Goal: Information Seeking & Learning: Understand process/instructions

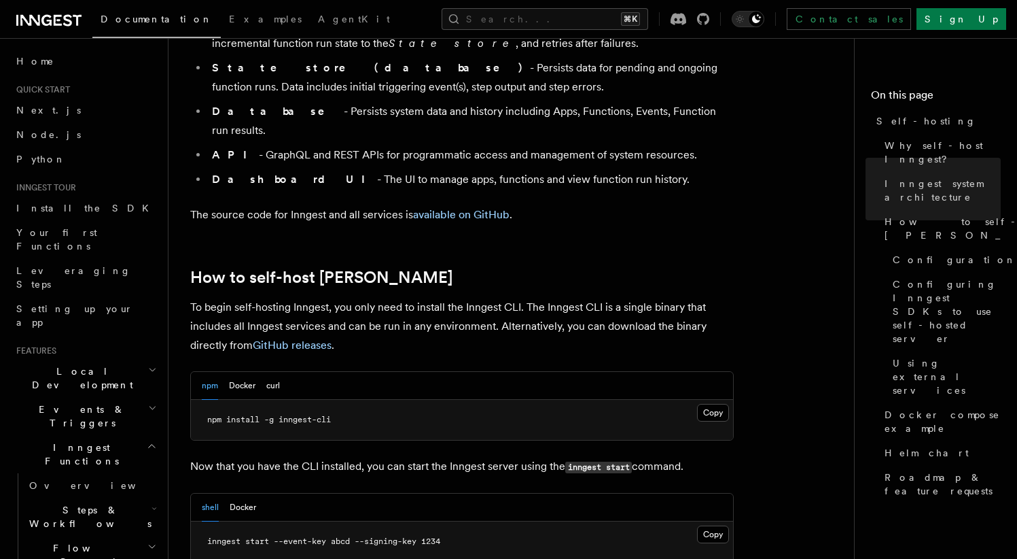
scroll to position [1158, 0]
click at [232, 371] on button "Docker" at bounding box center [242, 385] width 27 height 28
click at [206, 371] on button "npm" at bounding box center [210, 385] width 16 height 28
click at [235, 371] on button "Docker" at bounding box center [242, 385] width 27 height 28
click at [281, 371] on div "npm Docker curl" at bounding box center [462, 385] width 542 height 28
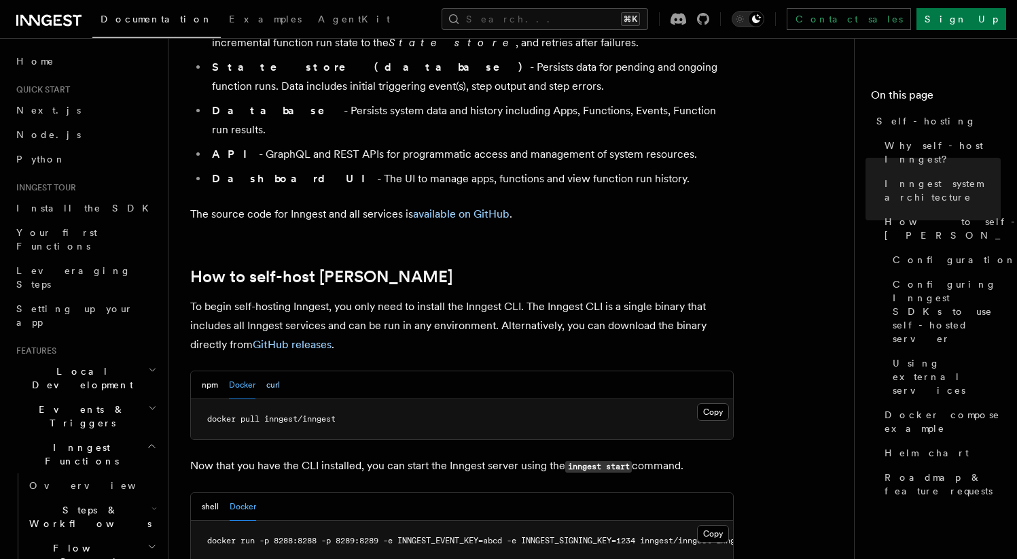
click at [268, 371] on button "curl" at bounding box center [273, 385] width 14 height 28
click at [246, 371] on button "Docker" at bounding box center [242, 385] width 27 height 28
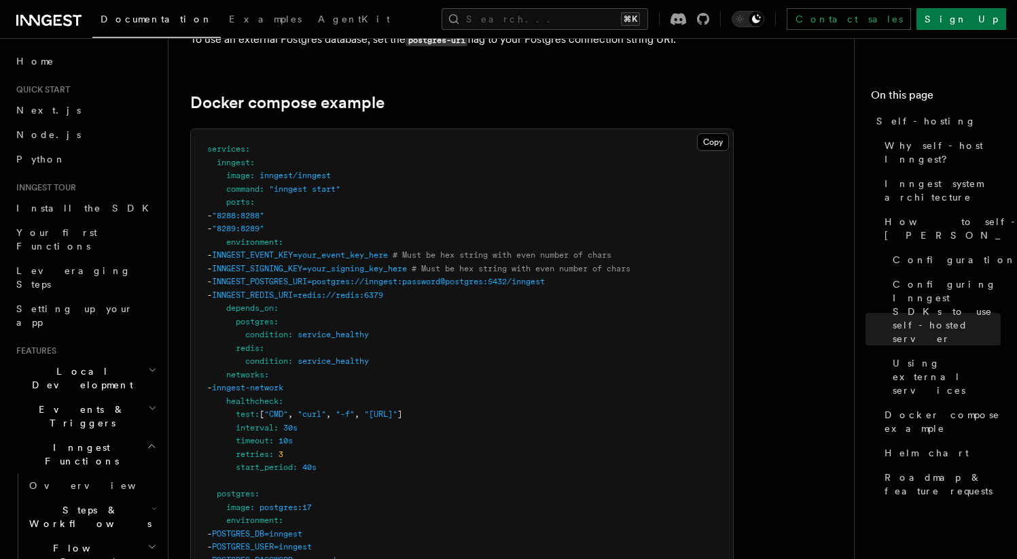
scroll to position [3606, 0]
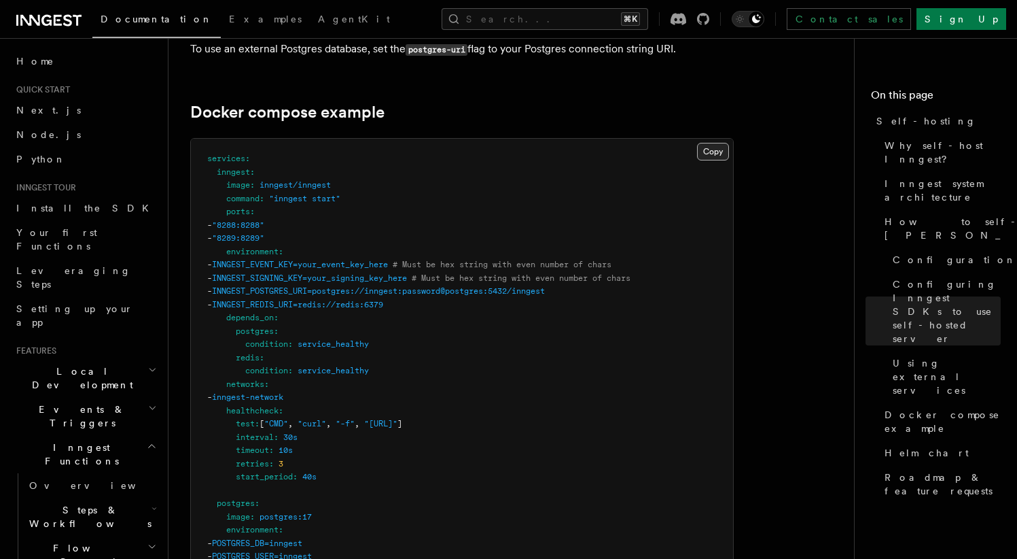
click at [710, 143] on button "Copy Copied" at bounding box center [713, 152] width 32 height 18
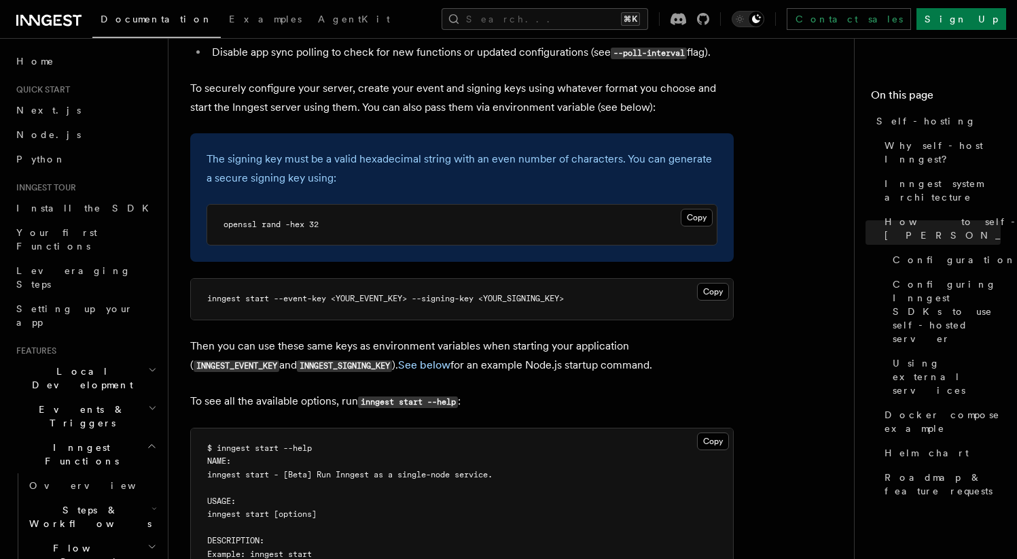
scroll to position [1974, 0]
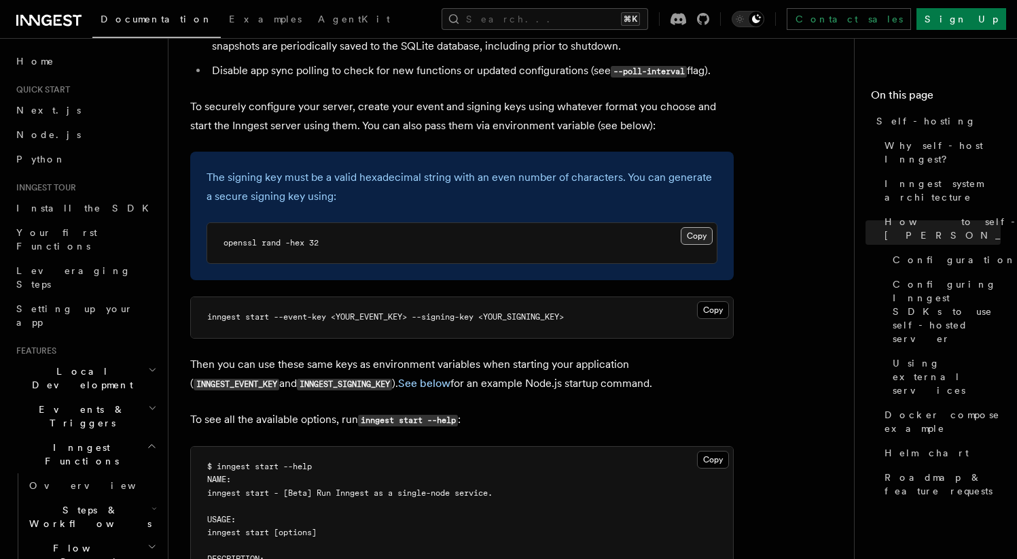
click at [701, 227] on button "Copy Copied" at bounding box center [697, 236] width 32 height 18
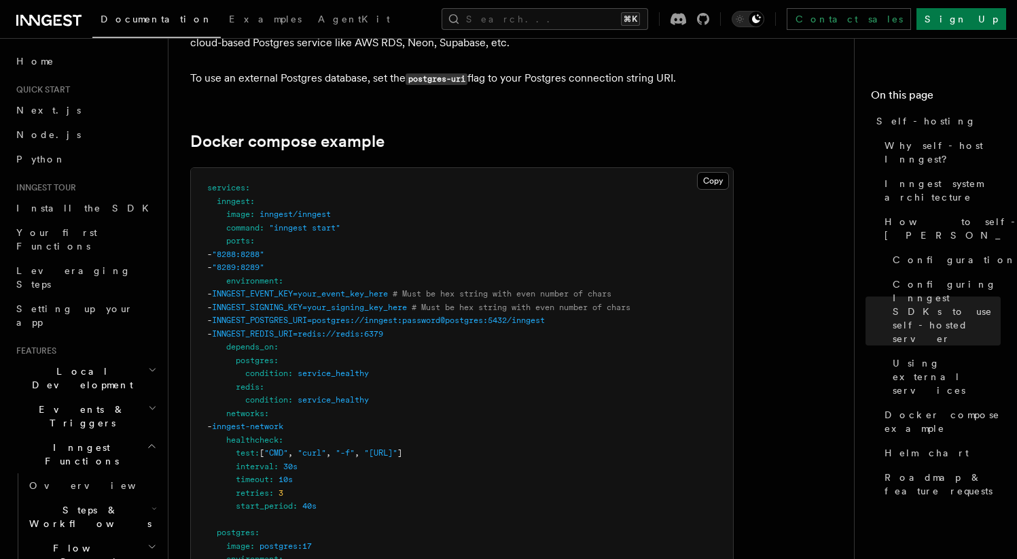
scroll to position [3586, 0]
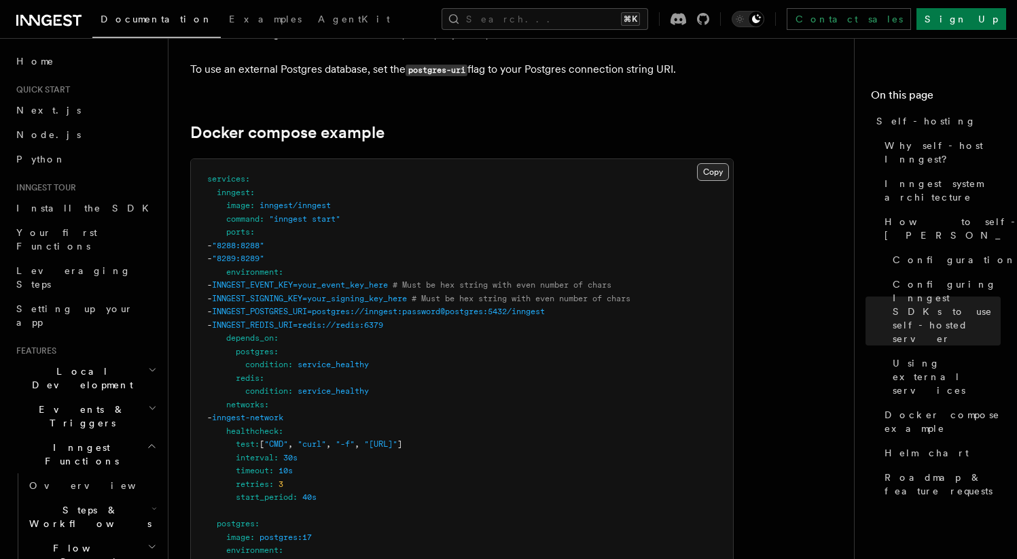
click at [713, 163] on button "Copy Copied" at bounding box center [713, 172] width 32 height 18
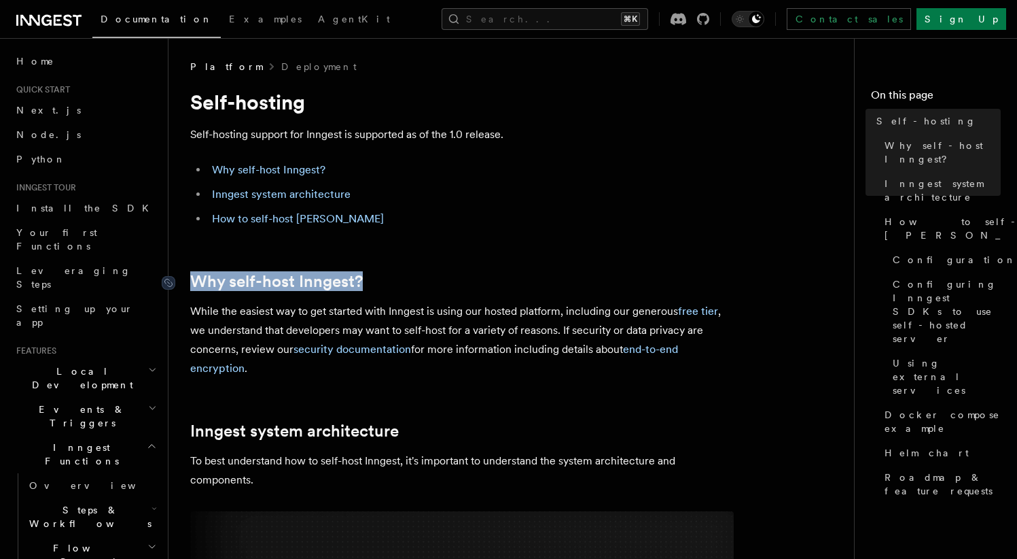
drag, startPoint x: 382, startPoint y: 275, endPoint x: 185, endPoint y: 285, distance: 197.3
click at [190, 285] on h2 "Why self-host Inngest?" at bounding box center [462, 281] width 544 height 19
click at [190, 283] on link "Why self-host Inngest?" at bounding box center [276, 281] width 173 height 19
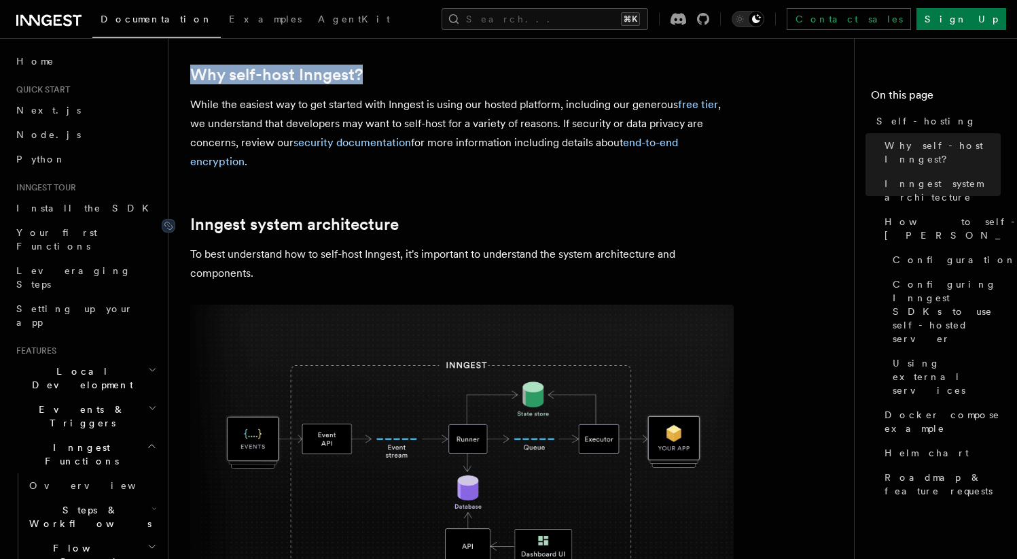
click at [313, 222] on link "Inngest system architecture" at bounding box center [294, 224] width 209 height 19
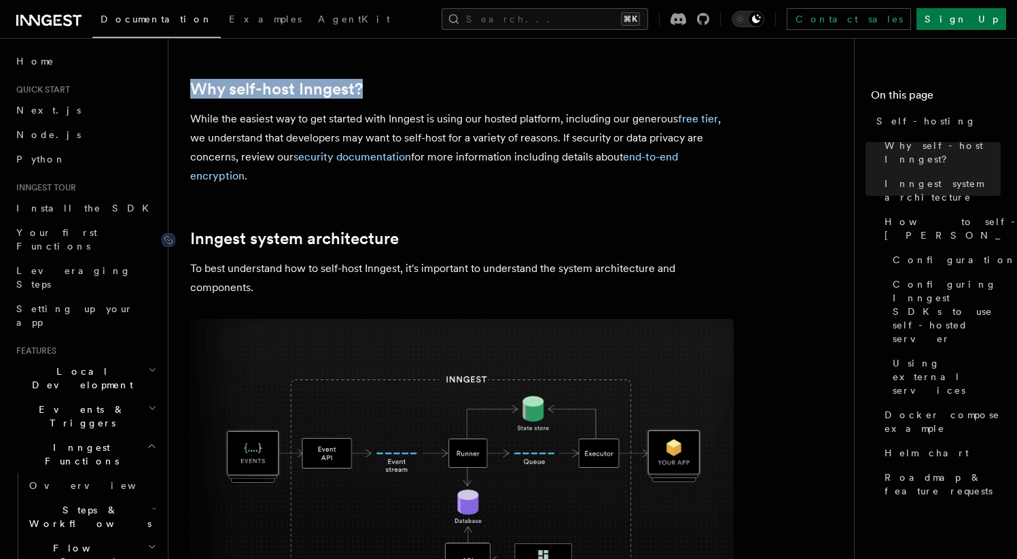
scroll to position [183, 0]
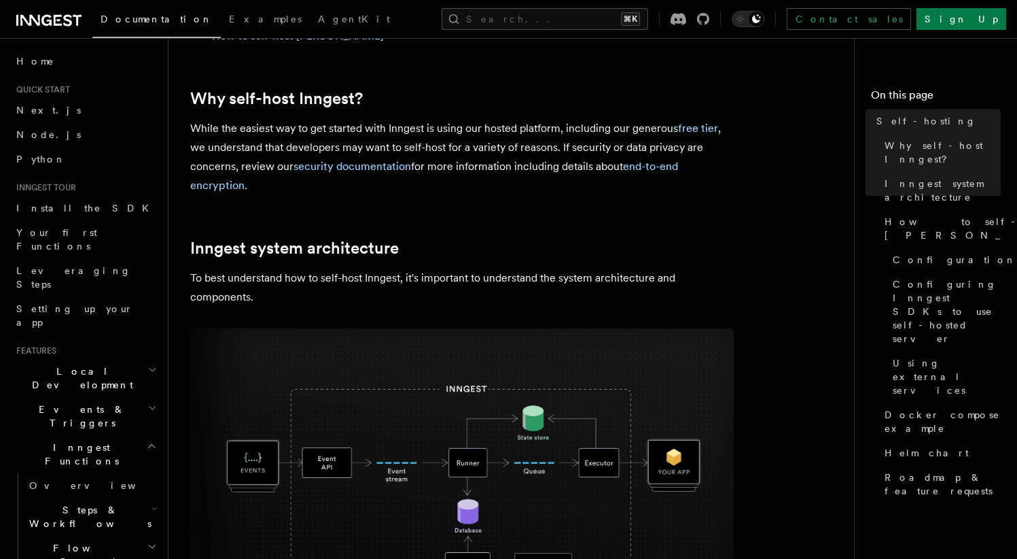
click at [463, 143] on p "While the easiest way to get started with Inngest is using our hosted platform,…" at bounding box center [462, 157] width 544 height 76
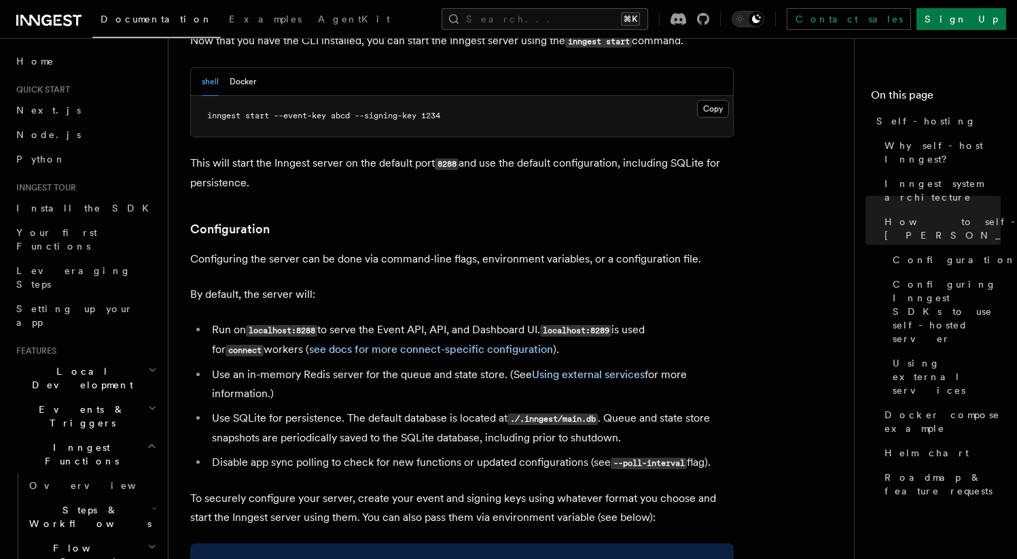
scroll to position [1601, 0]
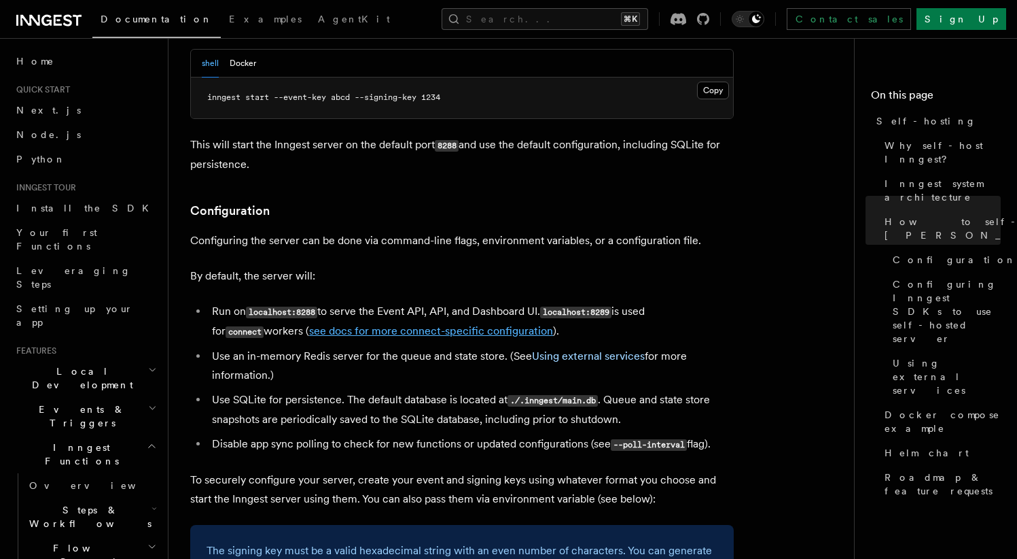
click at [452, 324] on link "see docs for more connect-specific configuration" at bounding box center [431, 330] width 244 height 13
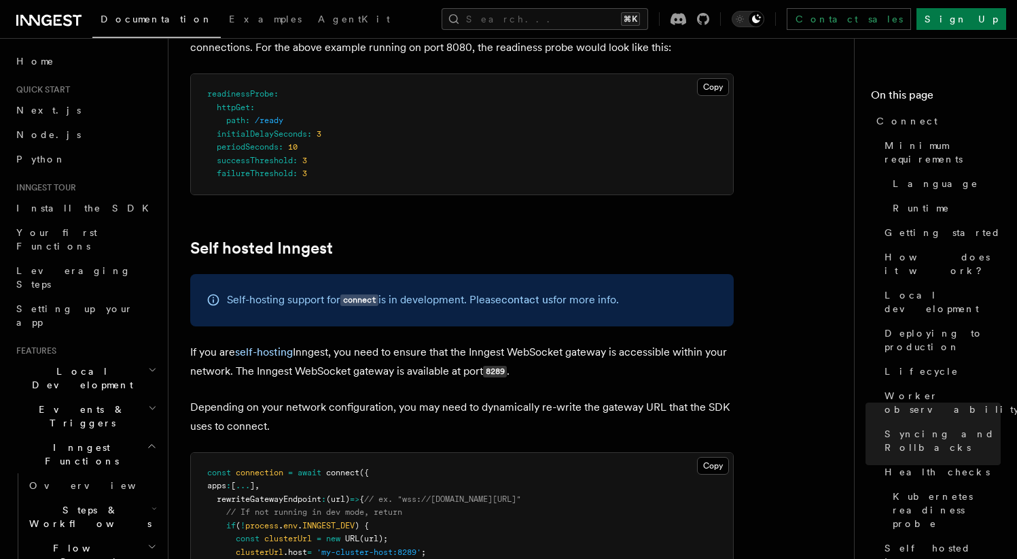
scroll to position [6583, 0]
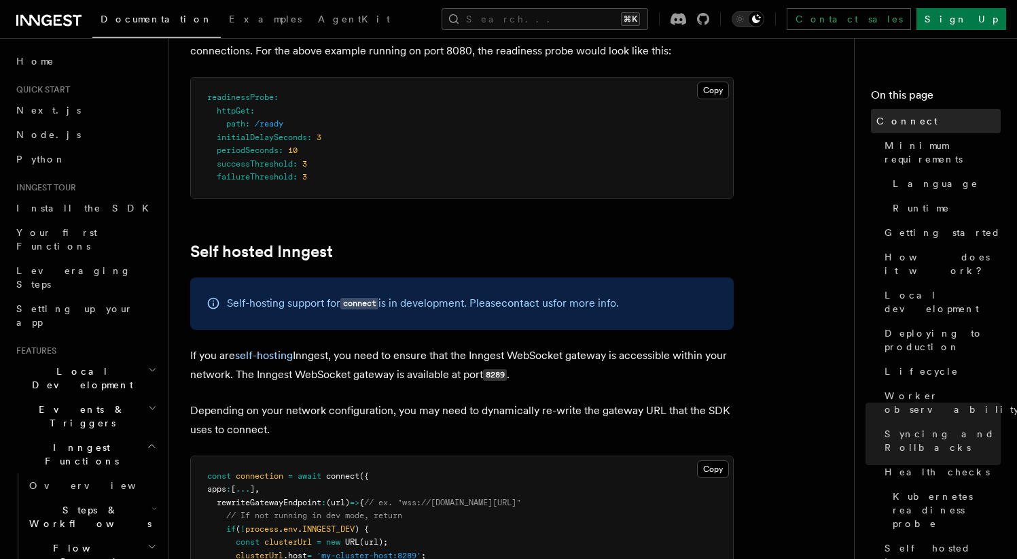
click at [896, 124] on span "Connect" at bounding box center [907, 121] width 61 height 14
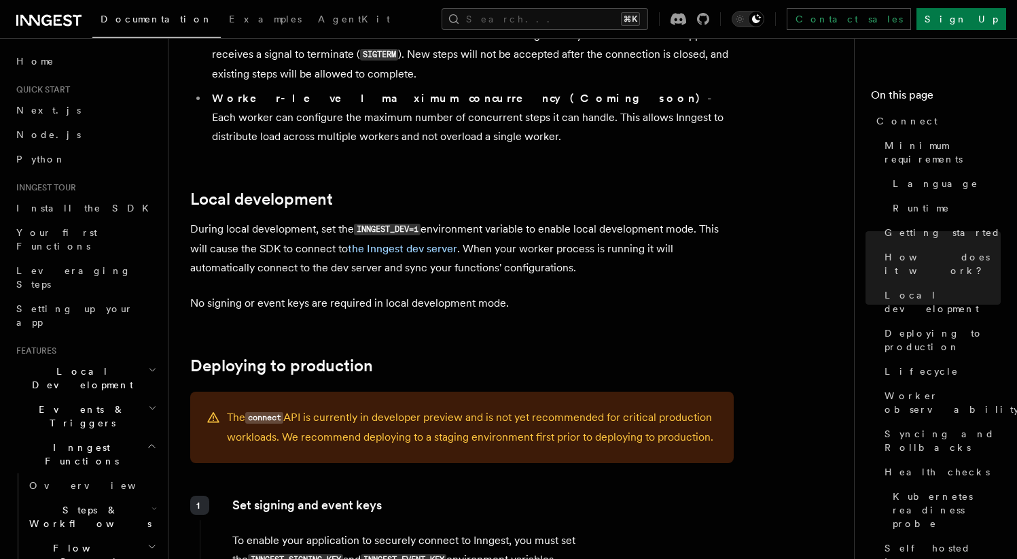
scroll to position [1617, 0]
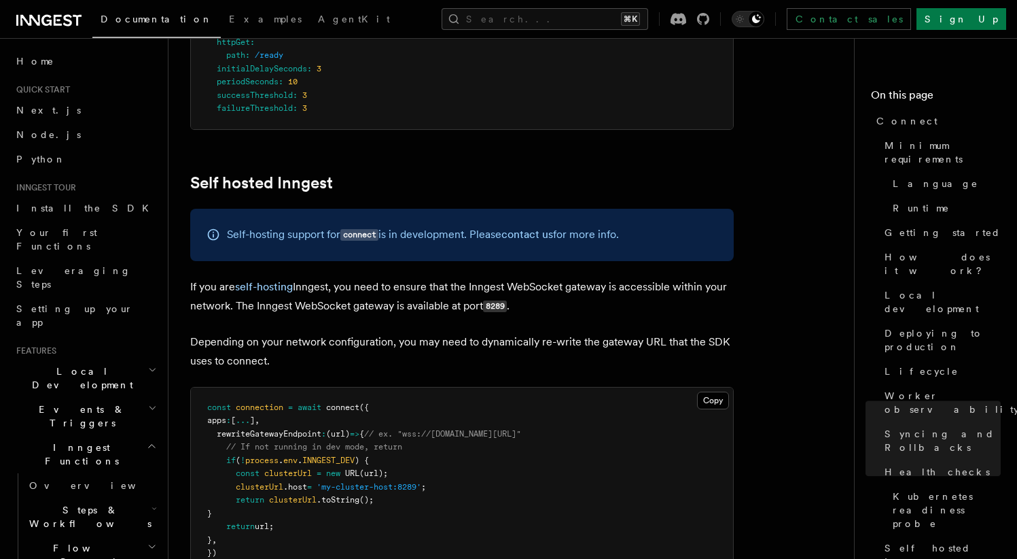
scroll to position [6677, 0]
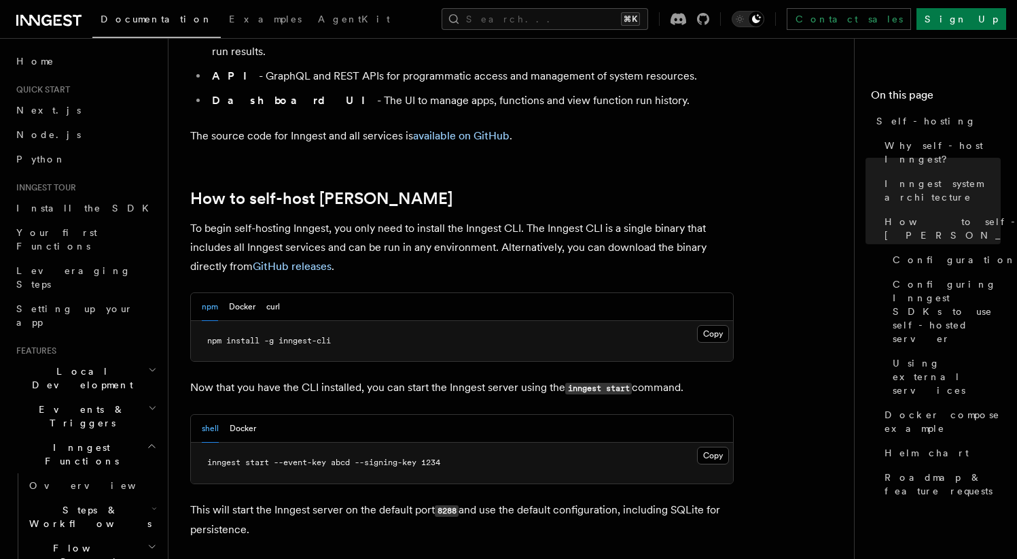
scroll to position [1238, 0]
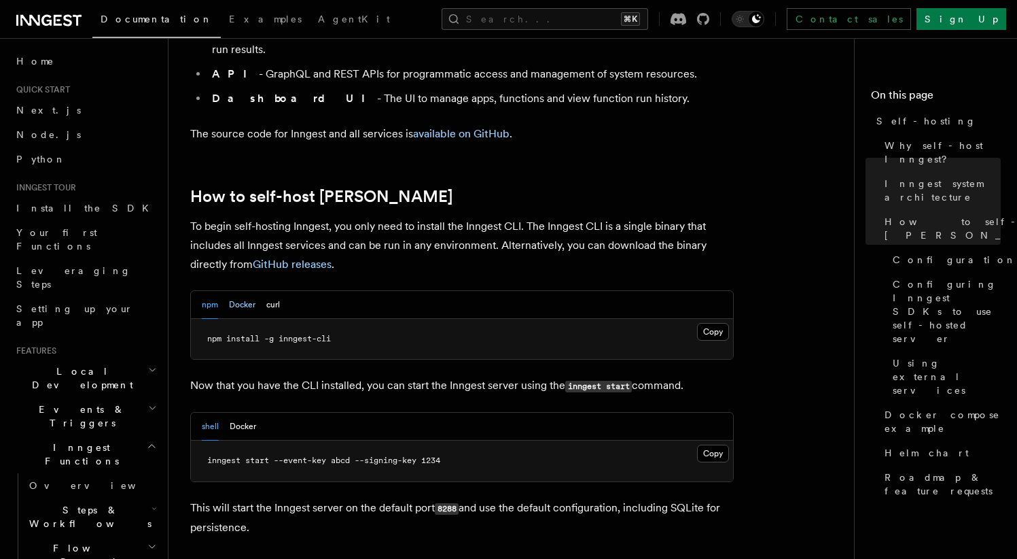
click at [243, 291] on button "Docker" at bounding box center [242, 305] width 27 height 28
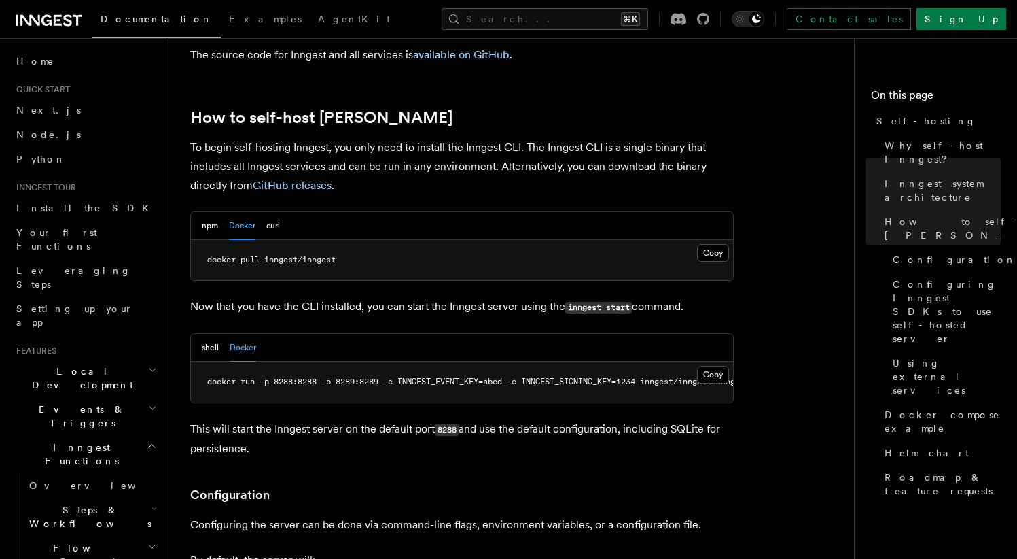
scroll to position [1316, 0]
click at [283, 377] on span "docker run -p 8288:8288 -p 8289:8289 -e INNGEST_EVENT_KEY=abcd -e INNGEST_SIGNI…" at bounding box center [492, 382] width 571 height 10
copy span "8288"
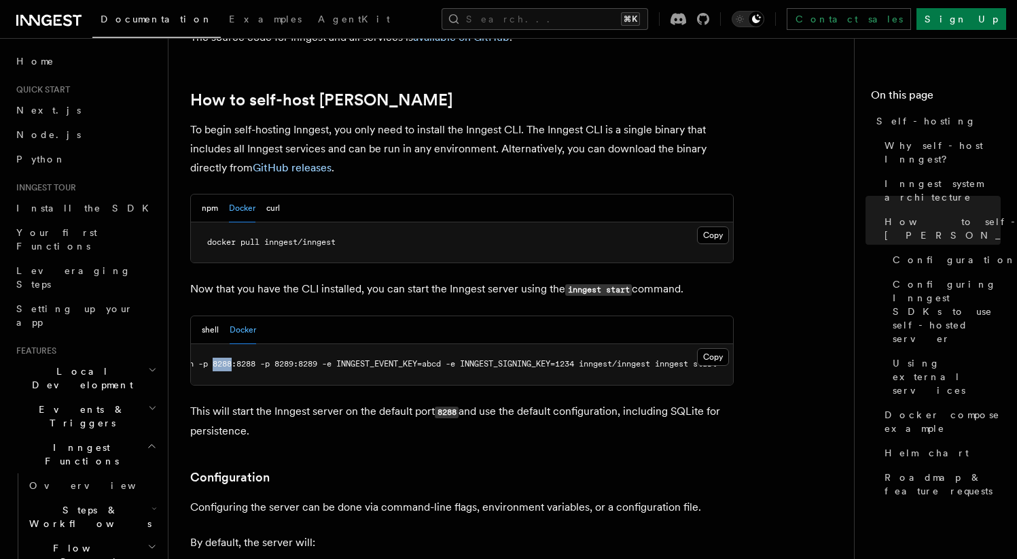
scroll to position [0, 77]
click at [674, 402] on p "This will start the Inngest server on the default port 8288 and use the default…" at bounding box center [462, 421] width 544 height 39
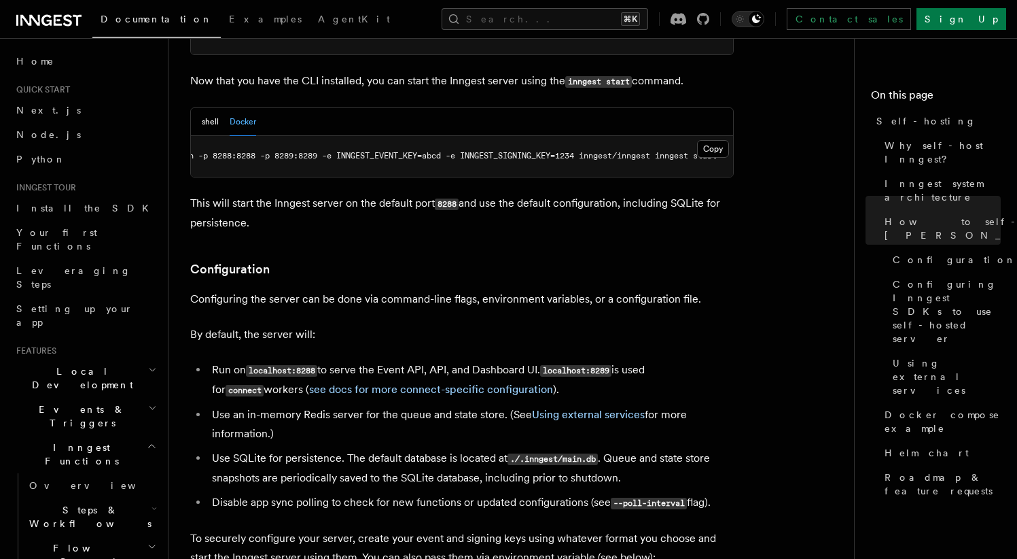
scroll to position [1549, 0]
